Goal: Task Accomplishment & Management: Complete application form

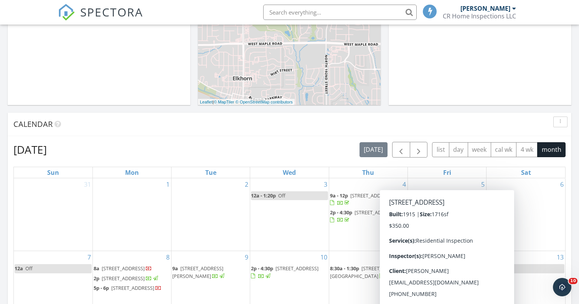
scroll to position [193, 0]
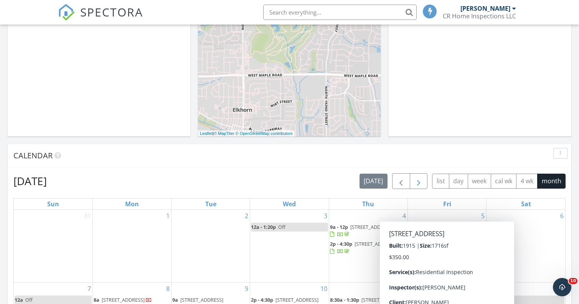
click at [417, 178] on span "button" at bounding box center [418, 181] width 9 height 9
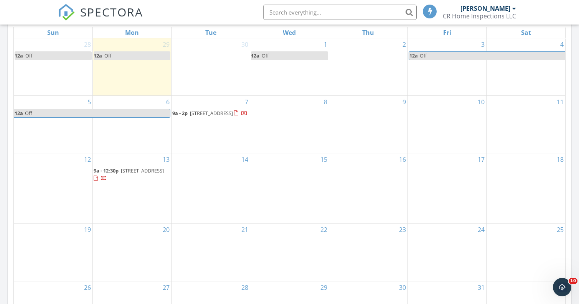
scroll to position [370, 0]
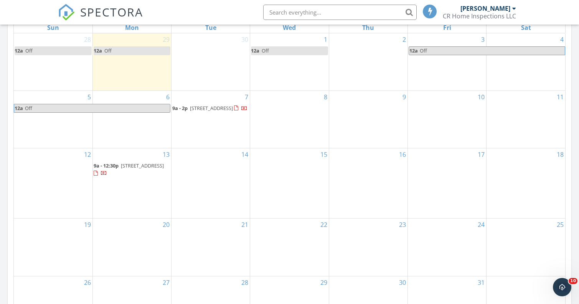
click at [300, 123] on div "8" at bounding box center [289, 120] width 78 height 58
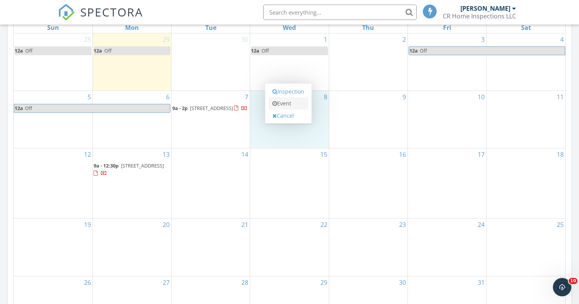
click at [295, 104] on link "Event" at bounding box center [287, 103] width 39 height 12
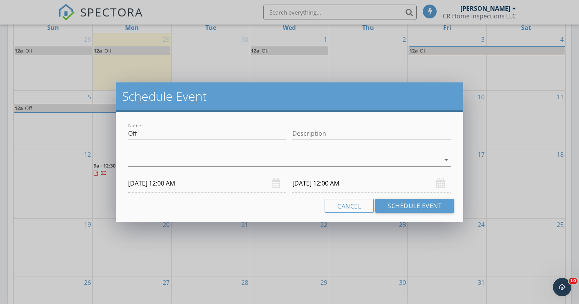
click at [185, 182] on input "10/08/2025 12:00 AM" at bounding box center [207, 183] width 158 height 19
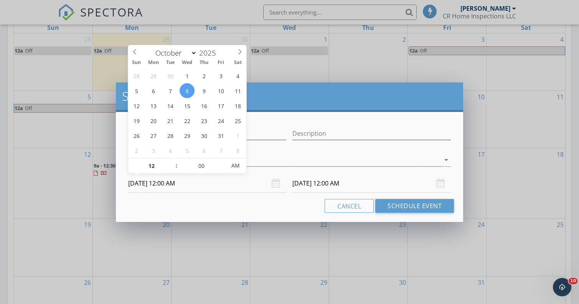
click at [333, 68] on div "Schedule Event Name Off Description arrow_drop_down 10/08/2025 12:00 AM 10/09/2…" at bounding box center [289, 152] width 579 height 304
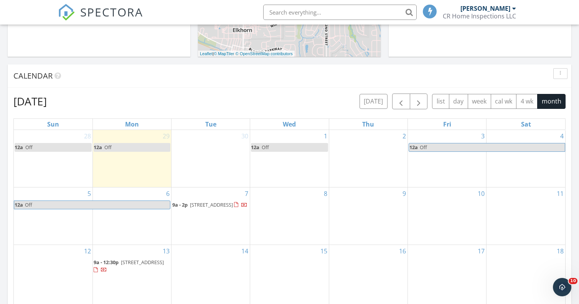
scroll to position [233, 0]
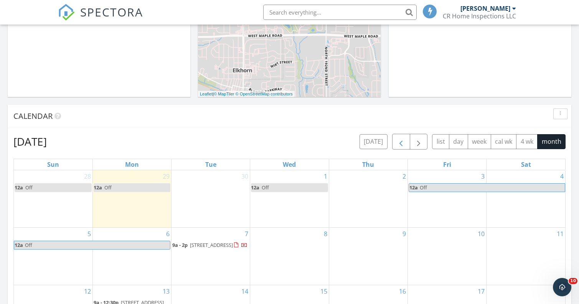
click at [400, 140] on span "button" at bounding box center [400, 141] width 9 height 9
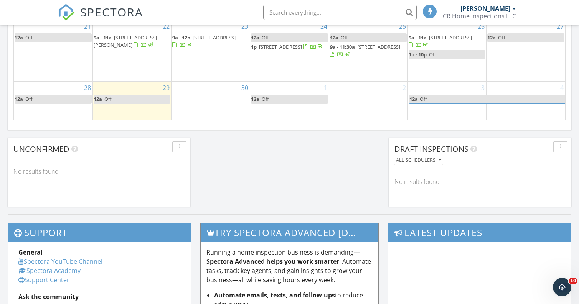
scroll to position [558, 0]
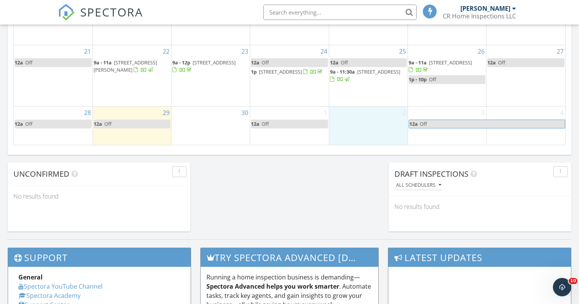
click at [374, 121] on div "2" at bounding box center [368, 126] width 78 height 38
click at [365, 91] on link "Inspection" at bounding box center [366, 89] width 39 height 12
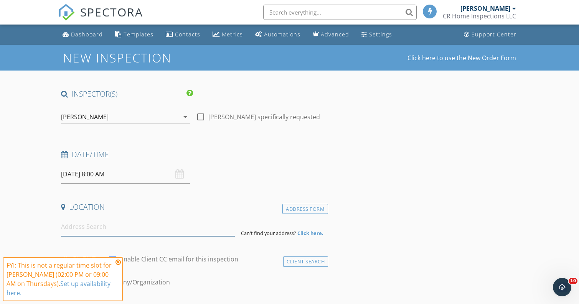
click at [100, 225] on input at bounding box center [148, 226] width 174 height 19
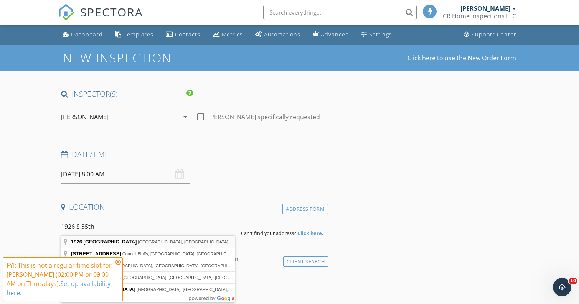
type input "1926 South 35th Street, Omaha, NE, USA"
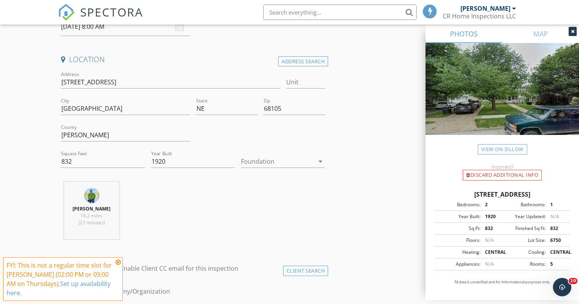
scroll to position [156, 0]
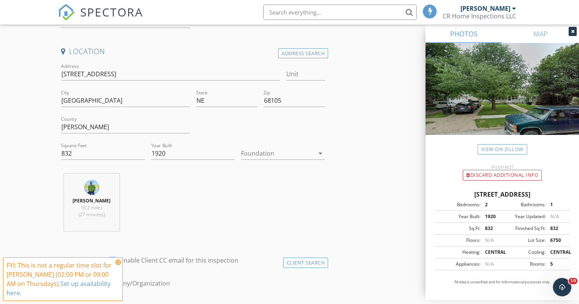
click at [117, 259] on div "FYI: This is not a regular time slot for Chad Noahr (02:00 PM or 09:00 AM on Th…" at bounding box center [63, 279] width 120 height 44
click at [119, 262] on icon at bounding box center [117, 262] width 5 height 6
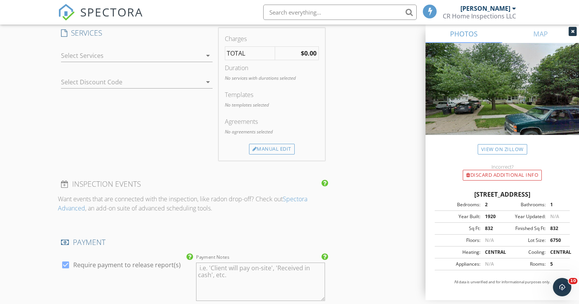
scroll to position [650, 0]
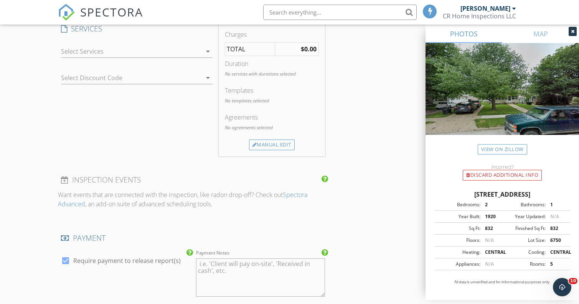
click at [177, 56] on div at bounding box center [131, 51] width 141 height 12
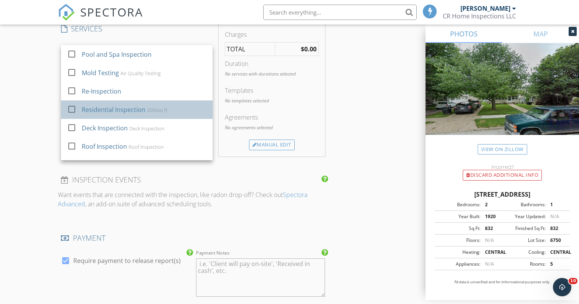
click at [120, 112] on div "Residential Inspection" at bounding box center [114, 109] width 64 height 9
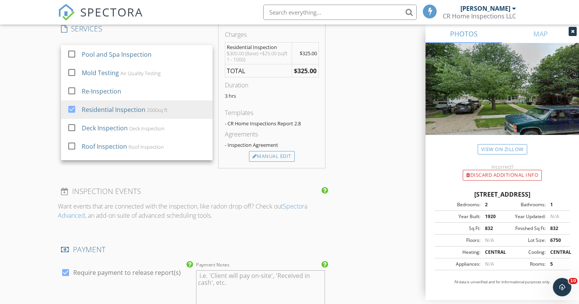
click at [352, 120] on div "INSPECTOR(S) check_box Chad Noahr PRIMARY Chad Noahr arrow_drop_down check_box_…" at bounding box center [289, 126] width 463 height 1374
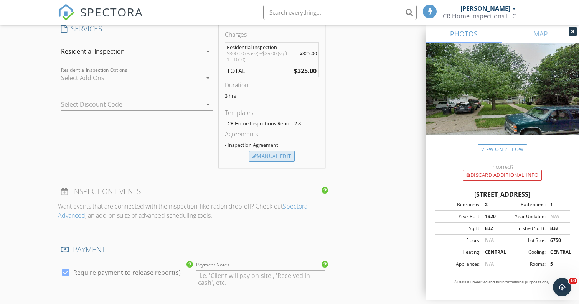
click at [276, 153] on div "Manual Edit" at bounding box center [272, 156] width 46 height 11
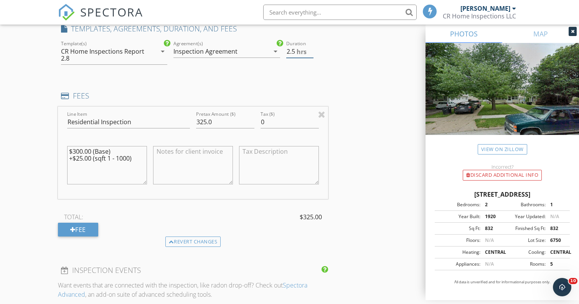
click at [311, 52] on input "2.5" at bounding box center [299, 51] width 27 height 13
type input "2"
click at [311, 52] on input "2" at bounding box center [299, 51] width 27 height 13
click at [332, 68] on div "INSPECTOR(S) check_box Chad Noahr PRIMARY Chad Noahr arrow_drop_down check_box_…" at bounding box center [289, 165] width 463 height 1453
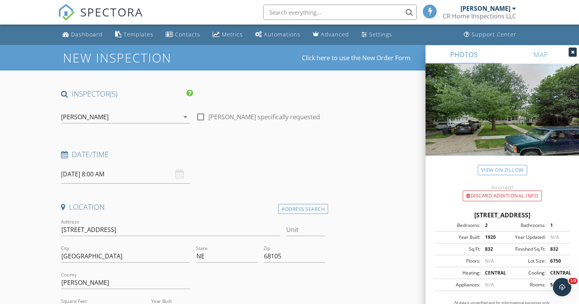
scroll to position [0, 0]
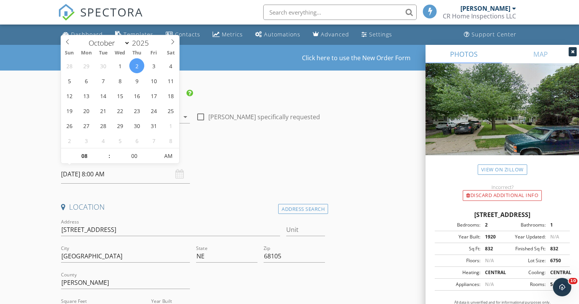
click at [100, 173] on input "10/02/2025 8:00 AM" at bounding box center [125, 174] width 129 height 19
type input "09"
type input "[DATE] 9:00 AM"
click at [107, 151] on span at bounding box center [105, 152] width 5 height 8
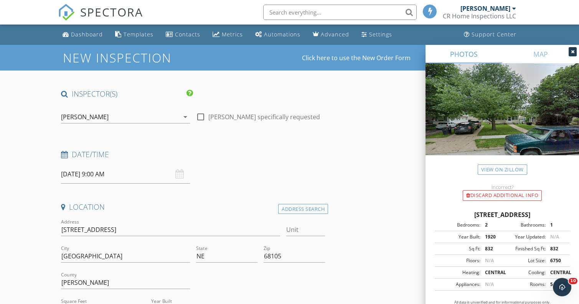
click at [247, 152] on h4 "Date/Time" at bounding box center [193, 155] width 264 height 10
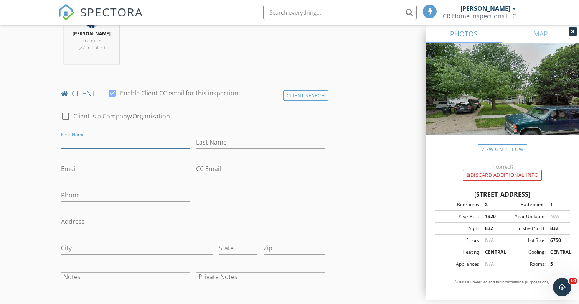
scroll to position [324, 0]
type input "Chase"
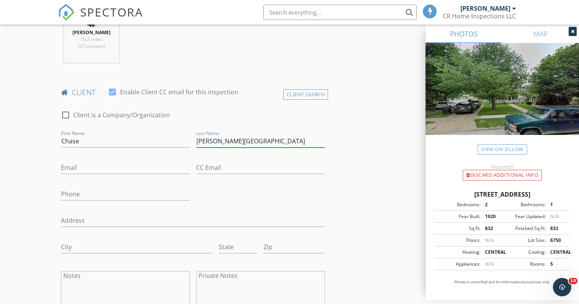
type input "[PERSON_NAME][GEOGRAPHIC_DATA]"
click at [130, 166] on input "chasestrevenjames@gamil.com" at bounding box center [125, 167] width 129 height 13
type input "chasestrevenjames@gmail.com"
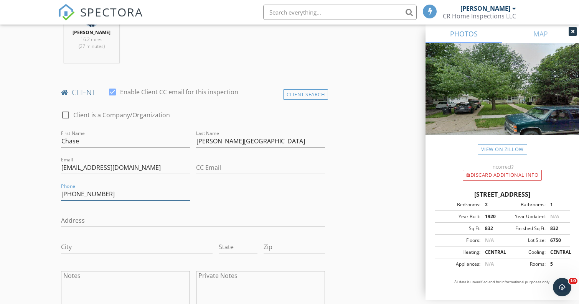
type input "[PHONE_NUMBER]"
click at [84, 168] on input "chasestrevenjames@gmail.com" at bounding box center [125, 167] width 129 height 13
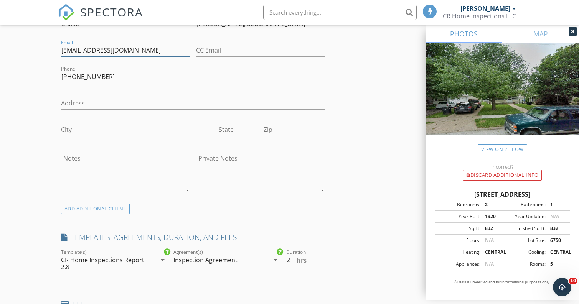
scroll to position [288, 0]
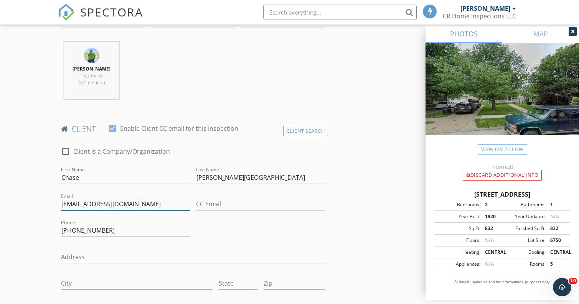
type input "[EMAIL_ADDRESS][DOMAIN_NAME]"
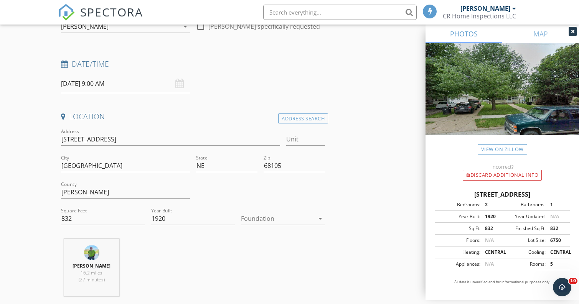
scroll to position [76, 0]
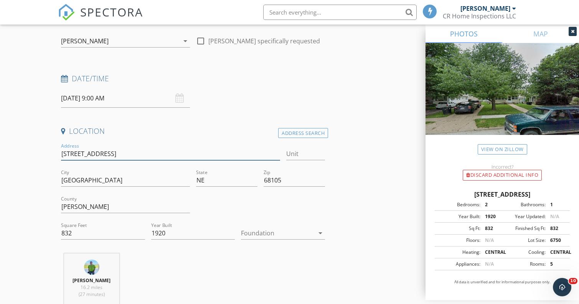
drag, startPoint x: 107, startPoint y: 151, endPoint x: 47, endPoint y: 148, distance: 59.5
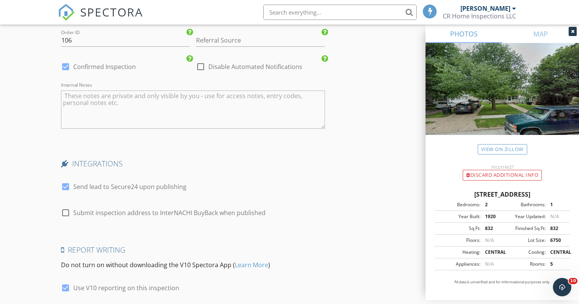
scroll to position [1222, 0]
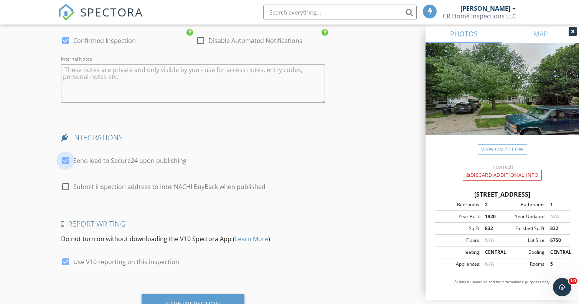
click at [65, 156] on div at bounding box center [65, 160] width 13 height 13
checkbox input "false"
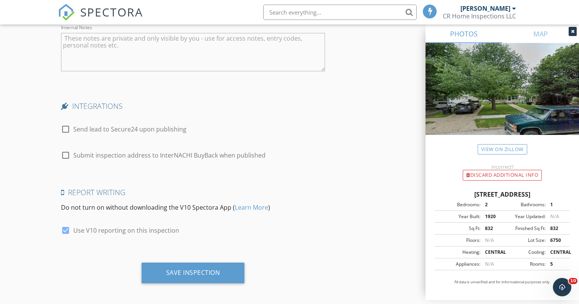
scroll to position [1253, 0]
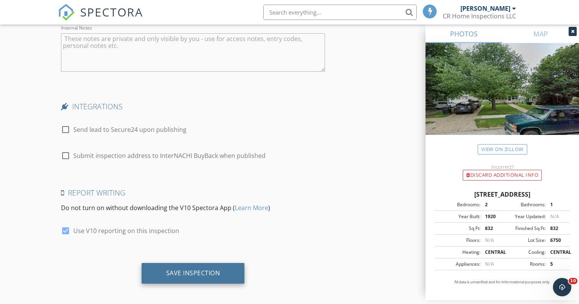
click at [198, 269] on div "Save Inspection" at bounding box center [193, 273] width 54 height 8
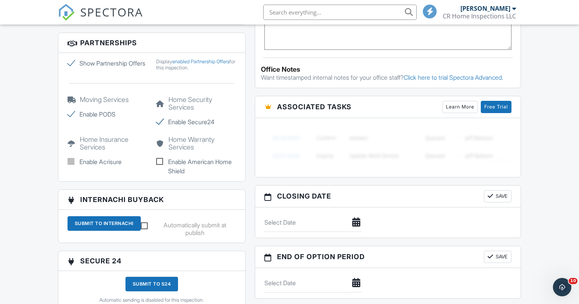
scroll to position [548, 0]
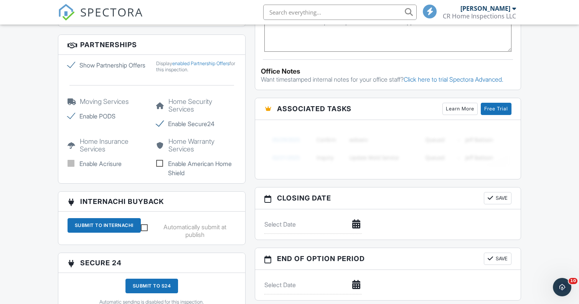
click at [72, 63] on label "Show Partnership Offers" at bounding box center [106, 65] width 79 height 9
checkbox input "false"
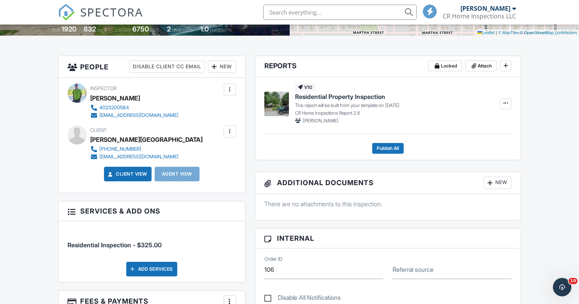
scroll to position [153, 0]
